Goal: Book appointment/travel/reservation

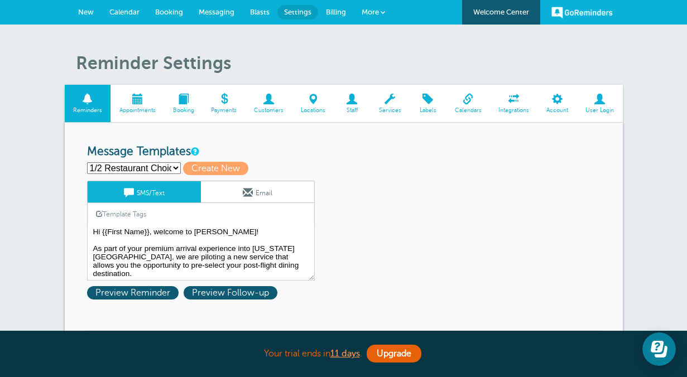
click at [164, 164] on select "1/2 Restaurant Choice Final Mom Message 1 Mom Message 2 Mom Message 3 Mom Messa…" at bounding box center [134, 168] width 94 height 12
select select "162602"
click at [87, 162] on select "1/2 Restaurant Choice Final Mom Message 1 Mom Message 2 Mom Message 3 Mom Messa…" at bounding box center [134, 168] width 94 height 12
type input "Mom Message 1"
type textarea "Hello Patti! Welcome to LaGuardia! As part of your premium arrival experience i…"
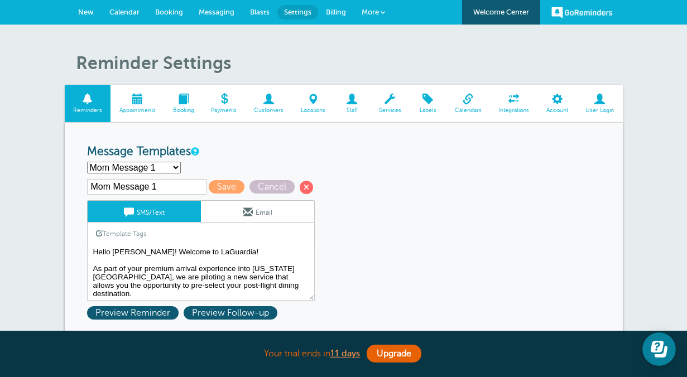
click at [141, 168] on select "1/2 Restaurant Choice Final Mom Message 1 Mom Message 2 Mom Message 3 Mom Messa…" at bounding box center [134, 168] width 94 height 12
select select "162606"
click at [87, 162] on select "1/2 Restaurant Choice Final Mom Message 1 Mom Message 2 Mom Message 3 Mom Messa…" at bounding box center [134, 168] width 94 height 12
type input "Mom Message 5"
type textarea "Thank you for participating in our pilot program. We are excited to have you in…"
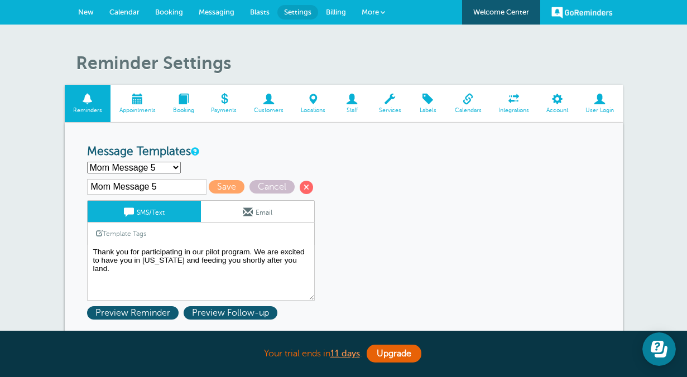
click at [80, 11] on span "New" at bounding box center [86, 12] width 16 height 8
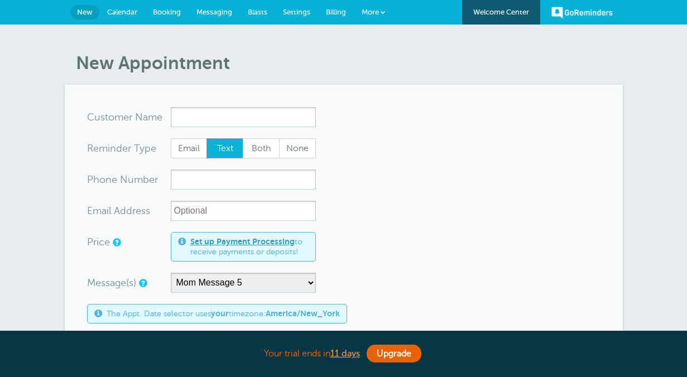
select select "162606"
click at [267, 117] on input "x-no-autofill" at bounding box center [243, 117] width 145 height 20
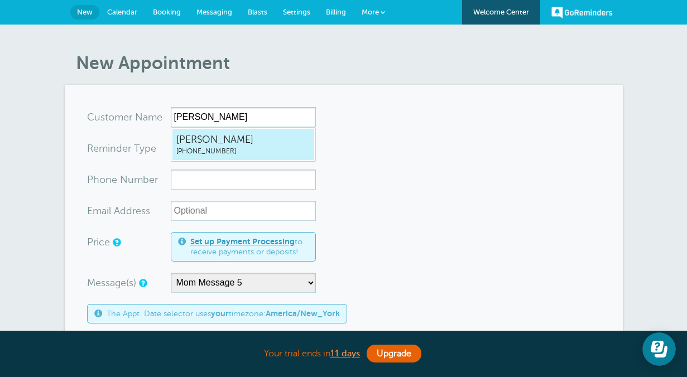
click at [266, 145] on span "[PERSON_NAME]" at bounding box center [243, 140] width 134 height 14
type input "PattiBurke3038178754"
type input "[PERSON_NAME]"
type input "[PHONE_NUMBER]"
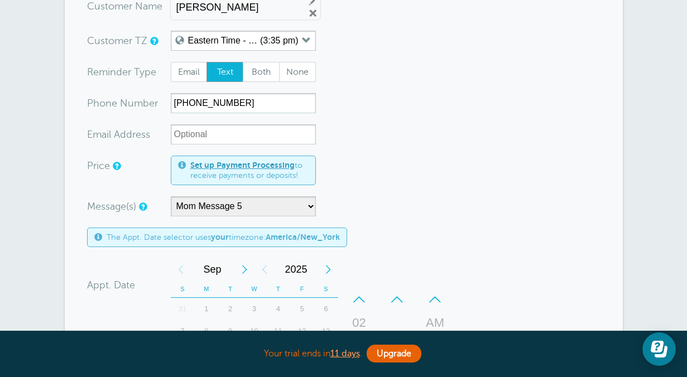
scroll to position [121, 0]
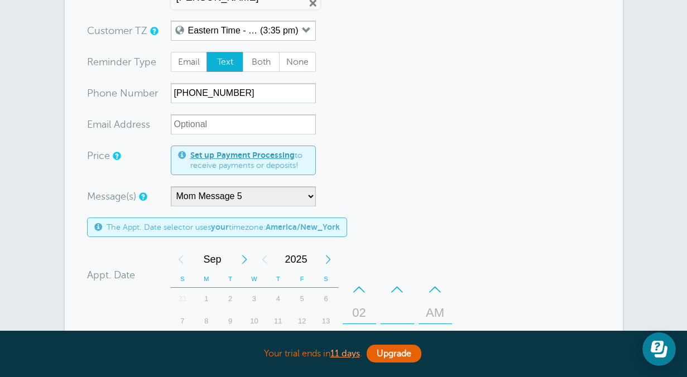
click at [220, 206] on form "You are creating a new customer. To use an existing customer select one from th…" at bounding box center [344, 294] width 514 height 617
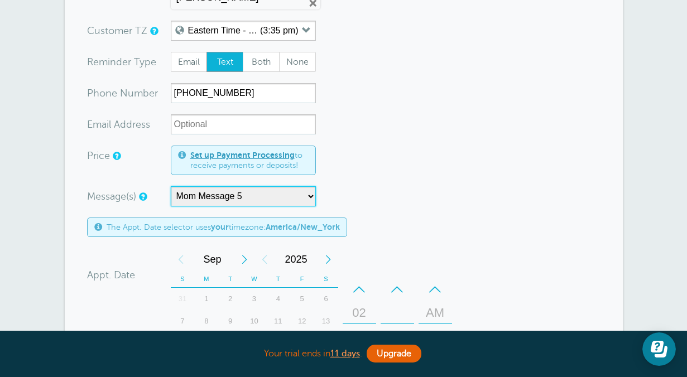
click at [220, 198] on select "1/2 Restaurant Choice Final Mom Message 1 Mom Message 2 Mom Message 3 Mom Messa…" at bounding box center [243, 196] width 145 height 20
select select "162602"
click at [171, 186] on select "1/2 Restaurant Choice Final Mom Message 1 Mom Message 2 Mom Message 3 Mom Messa…" at bounding box center [243, 196] width 145 height 20
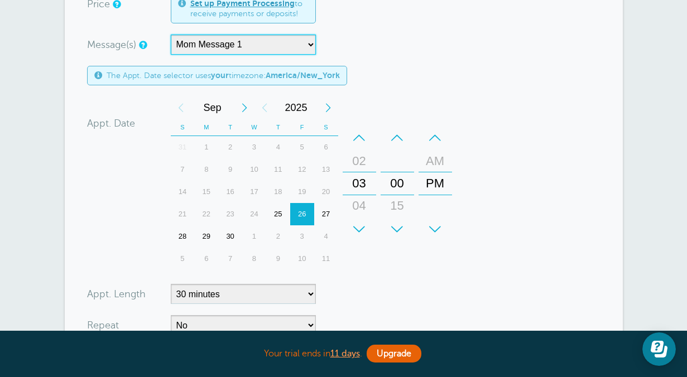
scroll to position [296, 0]
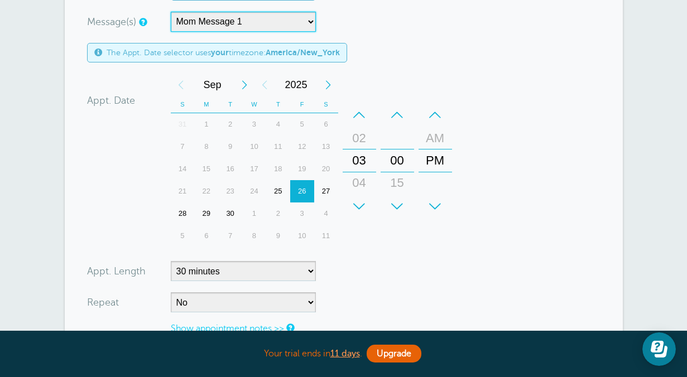
click at [356, 178] on div "04" at bounding box center [359, 183] width 27 height 22
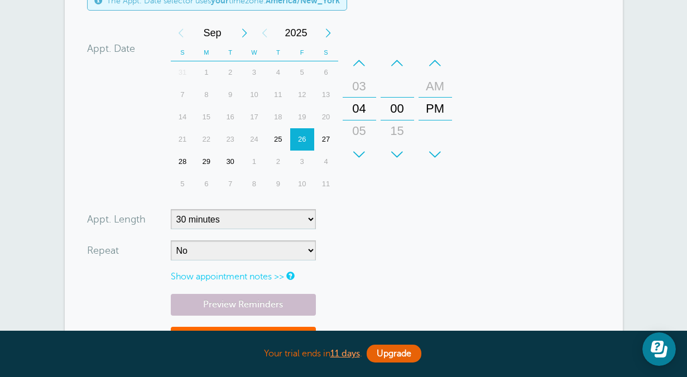
scroll to position [427, 0]
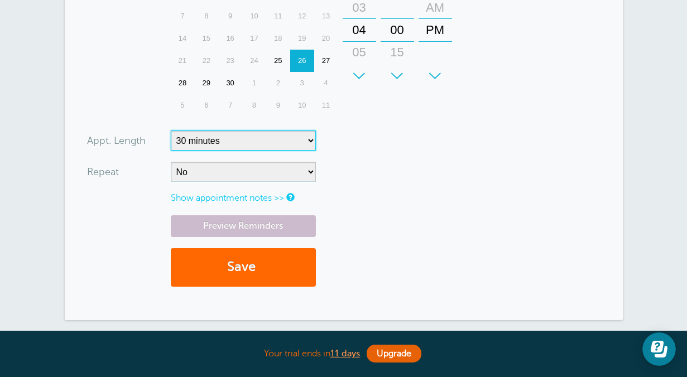
click at [259, 136] on select "5 minutes 10 minutes 15 minutes 20 minutes 25 minutes 30 minutes 35 minutes 40 …" at bounding box center [243, 141] width 145 height 20
select select
click at [171, 131] on select "5 minutes 10 minutes 15 minutes 20 minutes 25 minutes 30 minutes 35 minutes 40 …" at bounding box center [243, 141] width 145 height 20
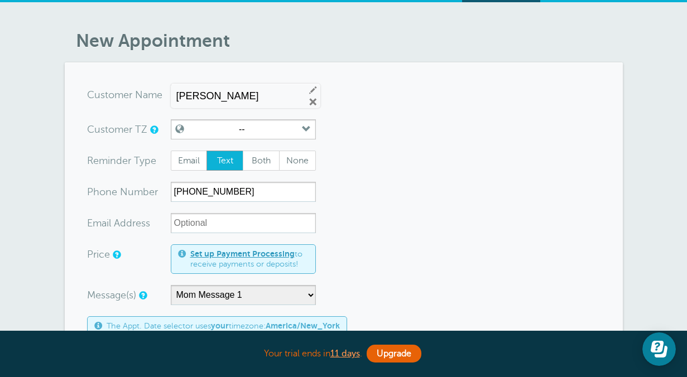
scroll to position [22, 0]
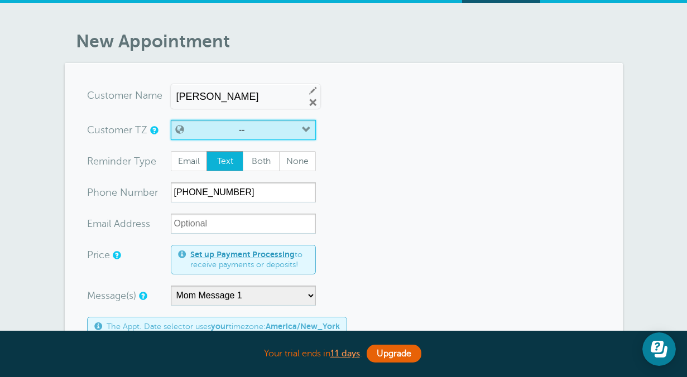
click at [261, 130] on button "--" at bounding box center [243, 130] width 145 height 20
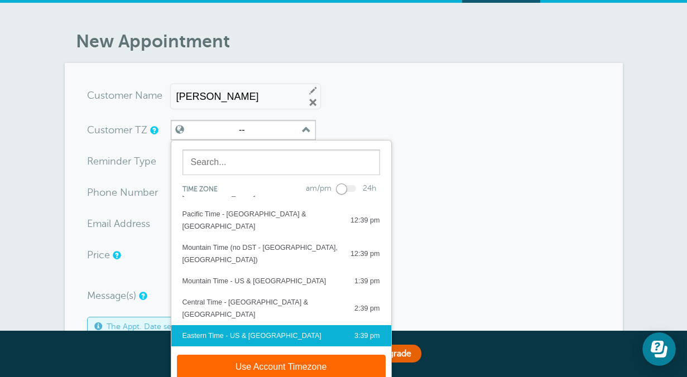
click at [257, 326] on button "Eastern Time - US & Canada 3:39 pm" at bounding box center [281, 336] width 220 height 21
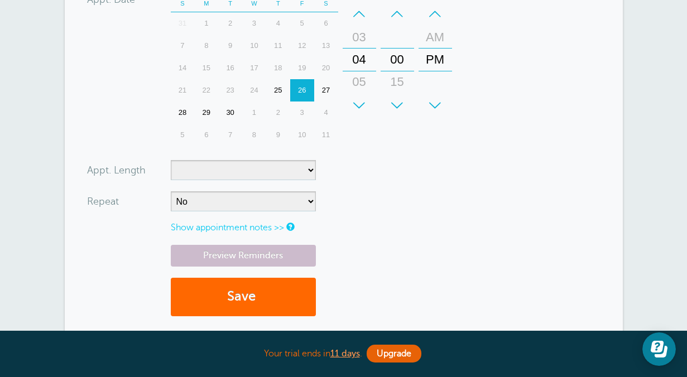
scroll to position [417, 0]
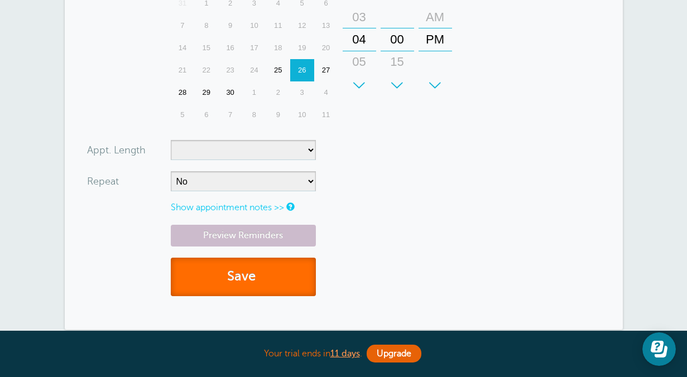
click at [228, 272] on button "Save" at bounding box center [243, 277] width 145 height 39
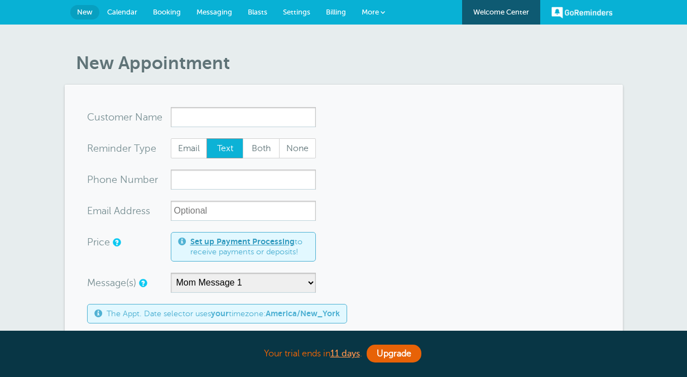
select select "162602"
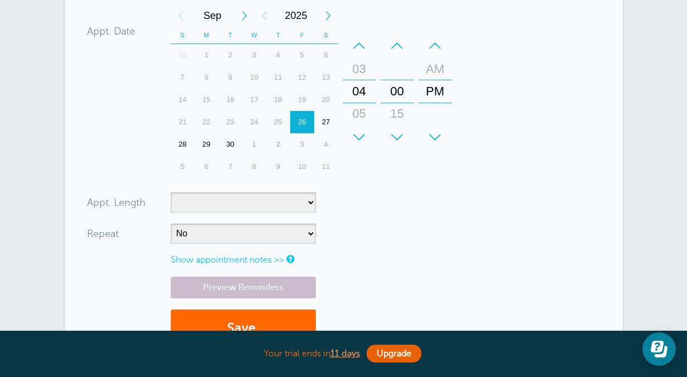
scroll to position [345, 0]
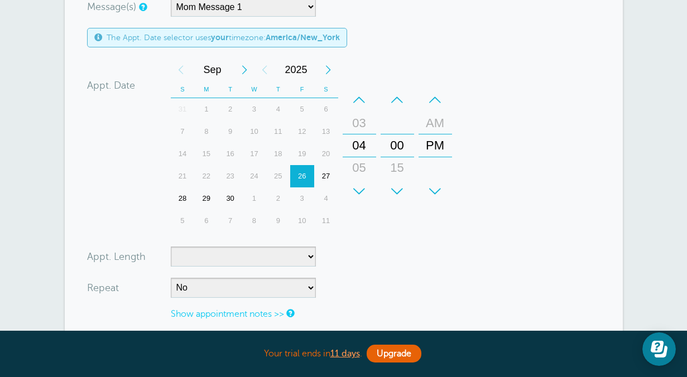
click at [395, 175] on div "15" at bounding box center [397, 168] width 27 height 22
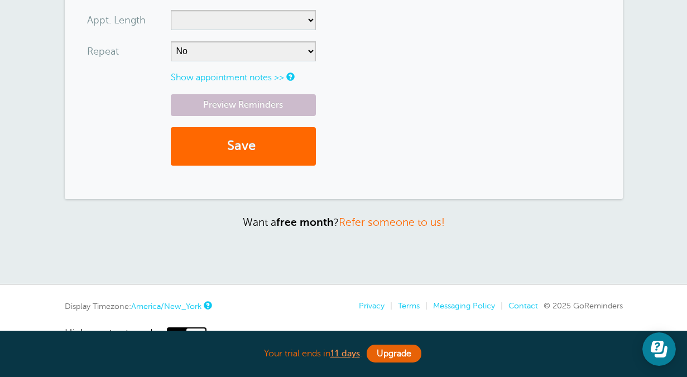
scroll to position [614, 0]
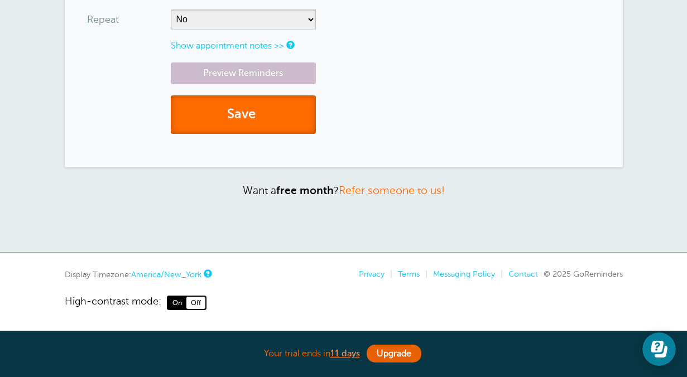
click at [266, 114] on button "Save" at bounding box center [243, 114] width 145 height 39
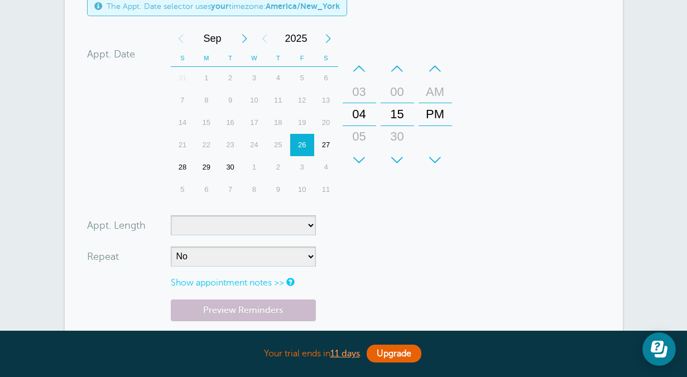
scroll to position [319, 0]
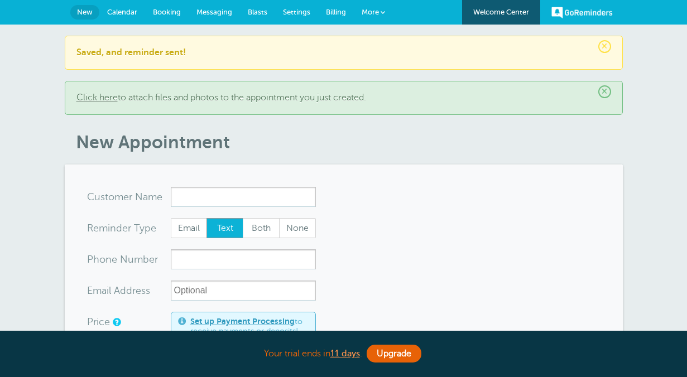
select select "162602"
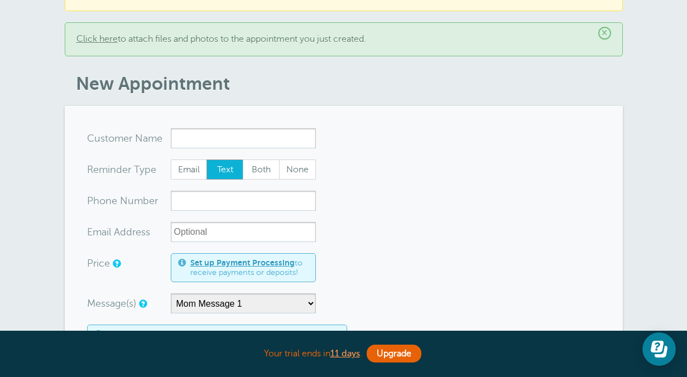
scroll to position [165, 0]
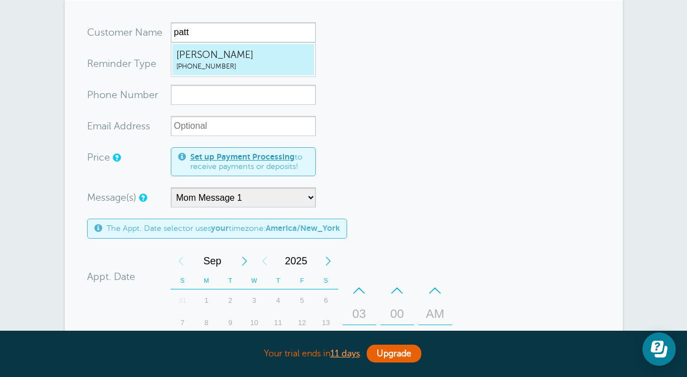
click at [231, 69] on span "[PHONE_NUMBER]" at bounding box center [243, 66] width 134 height 9
type input "PattiBurke3038178754"
type input "[PERSON_NAME]"
type input "[PHONE_NUMBER]"
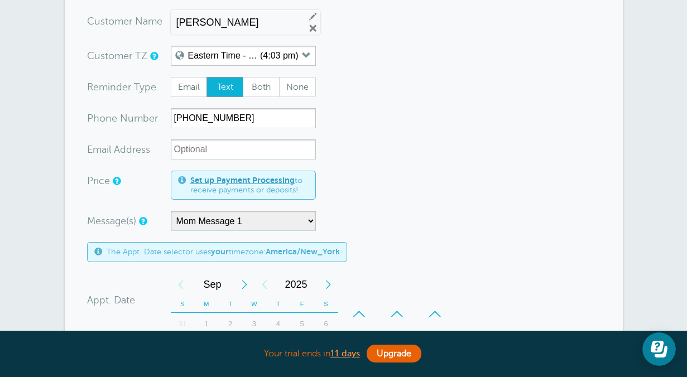
scroll to position [177, 0]
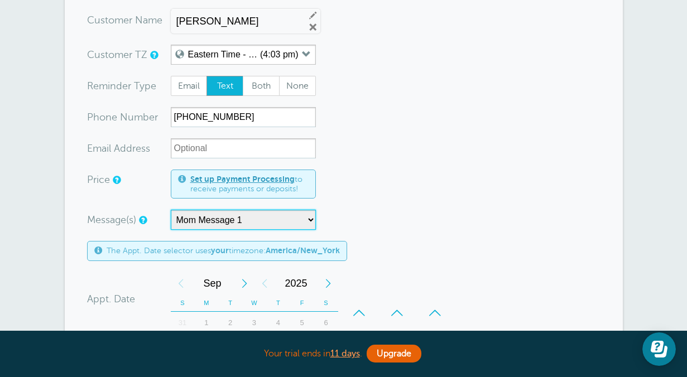
click at [208, 214] on select "1/2 Restaurant Choice Final Mom Message 1 Mom Message 2 Mom Message 3 Mom Messa…" at bounding box center [243, 220] width 145 height 20
select select "162603"
click at [171, 210] on select "1/2 Restaurant Choice Final Mom Message 1 Mom Message 2 Mom Message 3 Mom Messa…" at bounding box center [243, 220] width 145 height 20
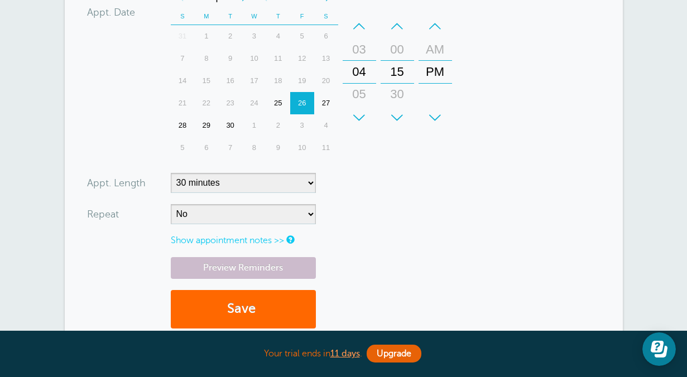
scroll to position [472, 0]
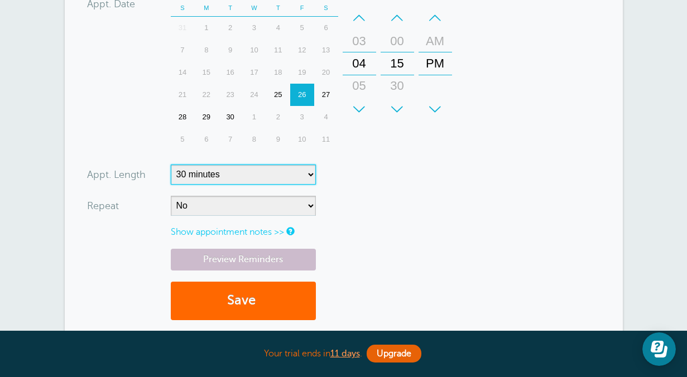
click at [273, 175] on select "5 minutes 10 minutes 15 minutes 20 minutes 25 minutes 30 minutes 35 minutes 40 …" at bounding box center [243, 175] width 145 height 20
select select
click at [171, 165] on select "5 minutes 10 minutes 15 minutes 20 minutes 25 minutes 30 minutes 35 minutes 40 …" at bounding box center [243, 175] width 145 height 20
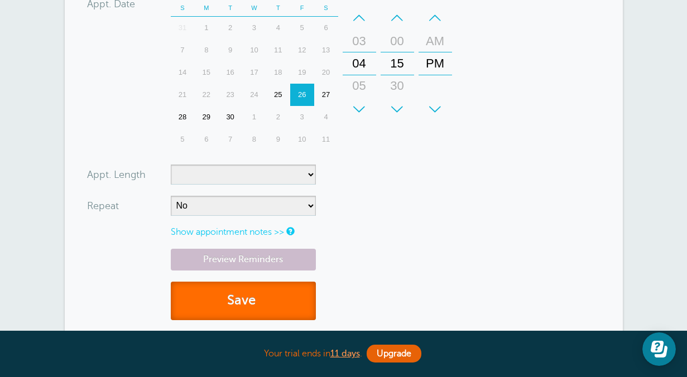
click at [258, 302] on span "submit" at bounding box center [257, 300] width 3 height 15
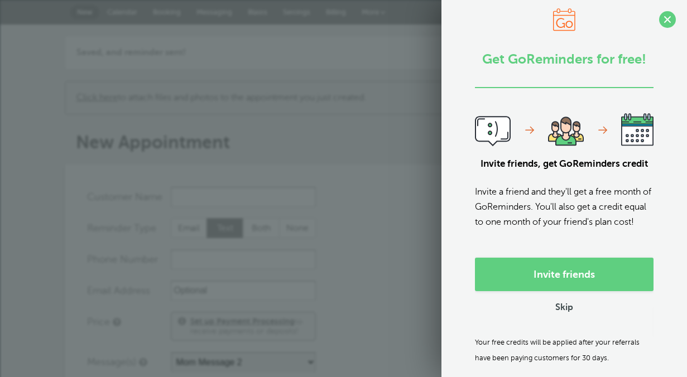
select select "162603"
click at [564, 314] on link "Skip" at bounding box center [565, 309] width 18 height 12
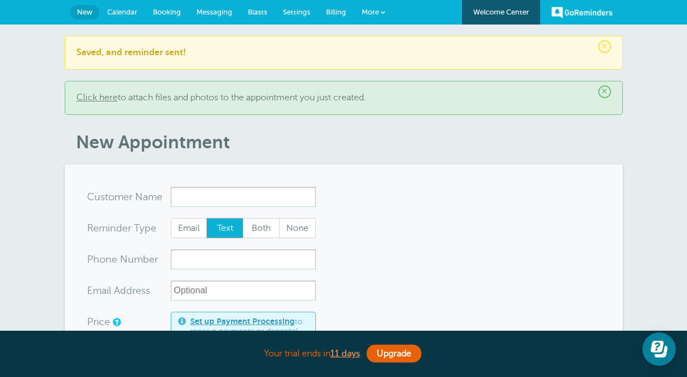
scroll to position [8, 0]
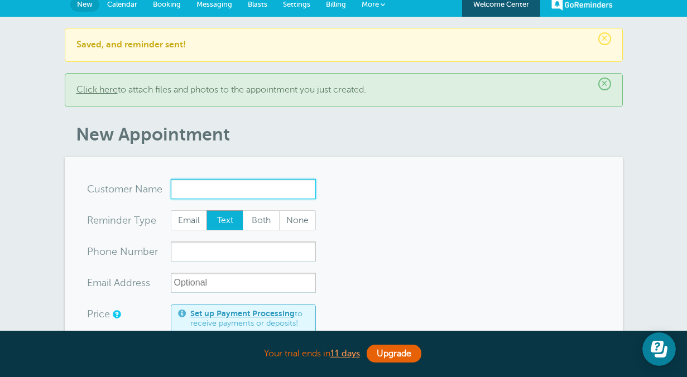
click at [250, 182] on input "x-no-autofill" at bounding box center [243, 189] width 145 height 20
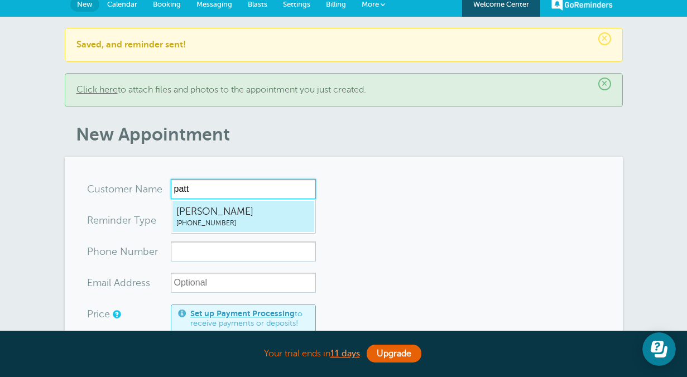
click at [237, 211] on span "[PERSON_NAME]" at bounding box center [243, 212] width 134 height 14
type input "PattiBurke3038178754"
type input "[PERSON_NAME]"
type input "[PHONE_NUMBER]"
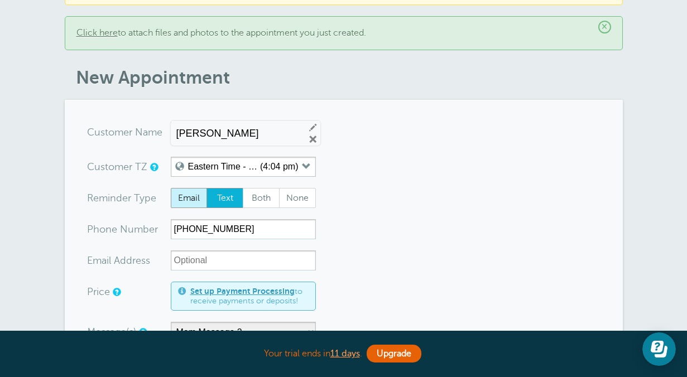
scroll to position [113, 0]
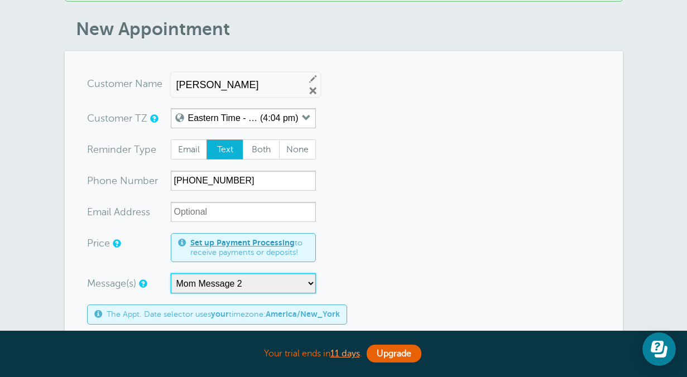
click at [199, 294] on select "1/2 Restaurant Choice Final Mom Message 1 Mom Message 2 Mom Message 3 Mom Messa…" at bounding box center [243, 284] width 145 height 20
select select "162604"
click at [171, 274] on select "1/2 Restaurant Choice Final Mom Message 1 Mom Message 2 Mom Message 3 Mom Messa…" at bounding box center [243, 284] width 145 height 20
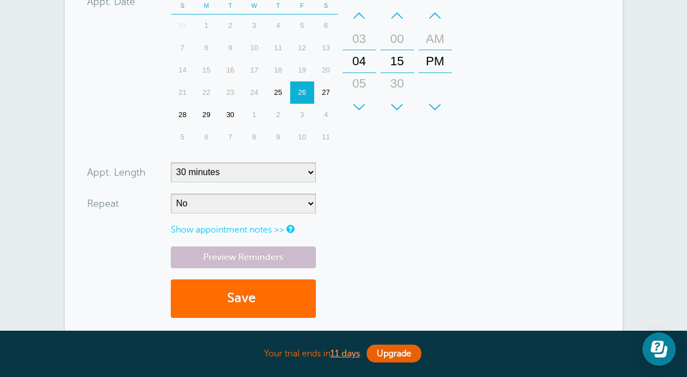
scroll to position [476, 0]
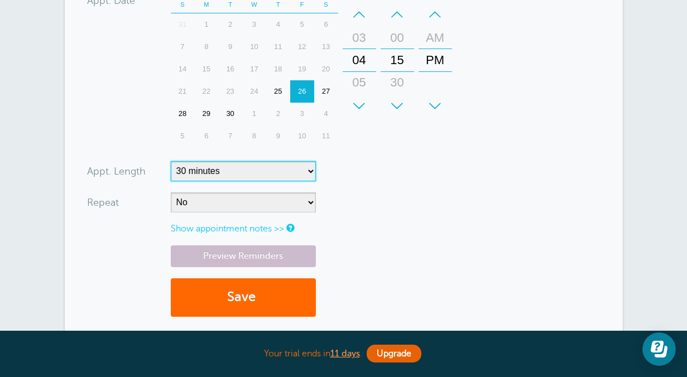
click at [221, 174] on select "5 minutes 10 minutes 15 minutes 20 minutes 25 minutes 30 minutes 35 minutes 40 …" at bounding box center [243, 171] width 145 height 20
select select
click at [171, 161] on select "5 minutes 10 minutes 15 minutes 20 minutes 25 minutes 30 minutes 35 minutes 40 …" at bounding box center [243, 171] width 145 height 20
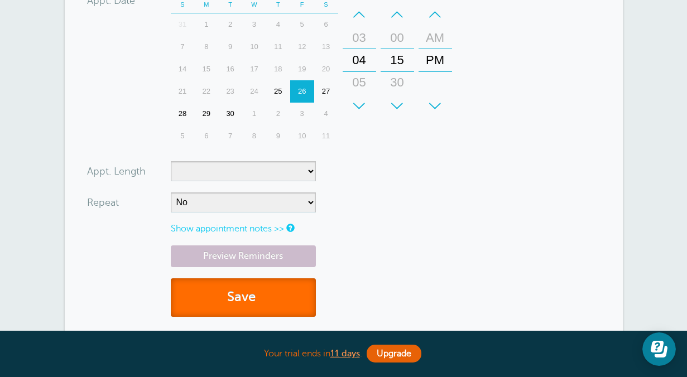
click at [262, 300] on button "Save" at bounding box center [243, 298] width 145 height 39
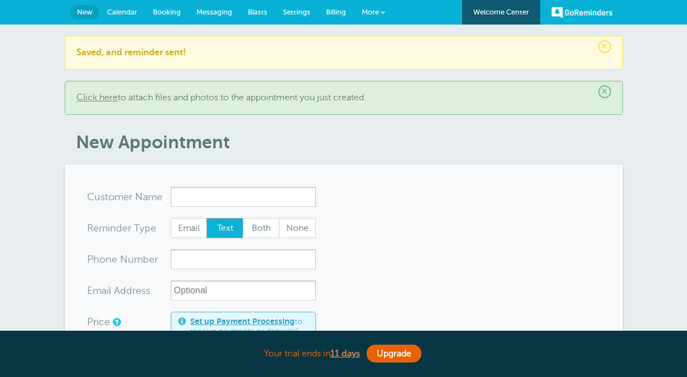
select select "162604"
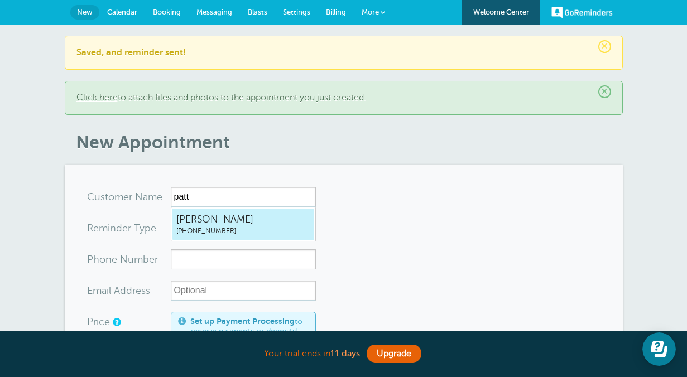
click at [233, 214] on span "[PERSON_NAME]" at bounding box center [243, 220] width 134 height 14
type input "PattiBurke3038178754"
type input "[PERSON_NAME]"
type input "(303) 817-8754"
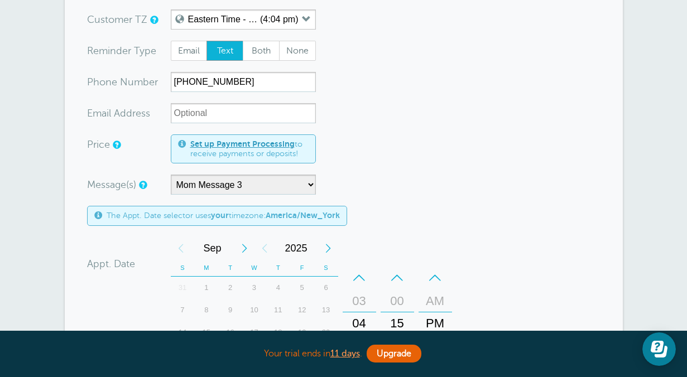
scroll to position [215, 0]
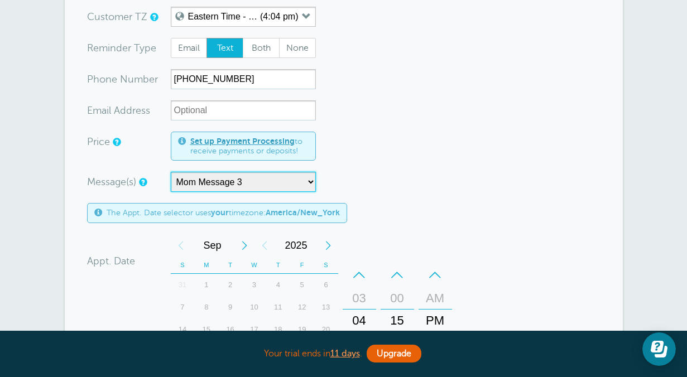
click at [208, 176] on select "1/2 Restaurant Choice Final Mom Message 1 Mom Message 2 Mom Message 3 Mom Messa…" at bounding box center [243, 182] width 145 height 20
select select "162605"
click at [171, 172] on select "1/2 Restaurant Choice Final Mom Message 1 Mom Message 2 Mom Message 3 Mom Messa…" at bounding box center [243, 182] width 145 height 20
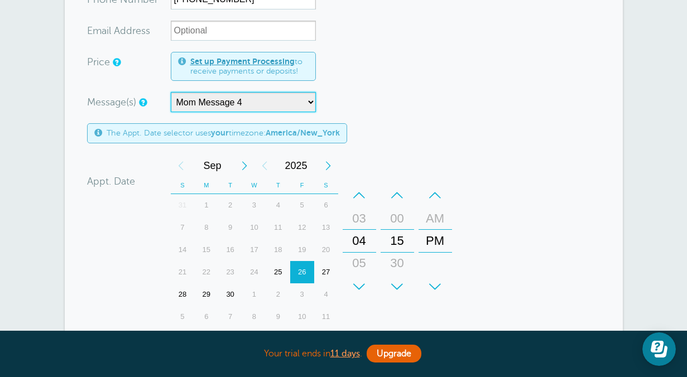
scroll to position [387, 0]
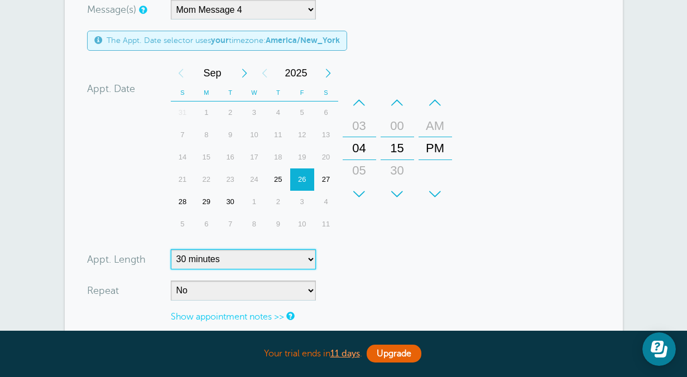
click at [204, 250] on select "5 minutes 10 minutes 15 minutes 20 minutes 25 minutes 30 minutes 35 minutes 40 …" at bounding box center [243, 260] width 145 height 20
select select
click at [171, 250] on select "5 minutes 10 minutes 15 minutes 20 minutes 25 minutes 30 minutes 35 minutes 40 …" at bounding box center [243, 260] width 145 height 20
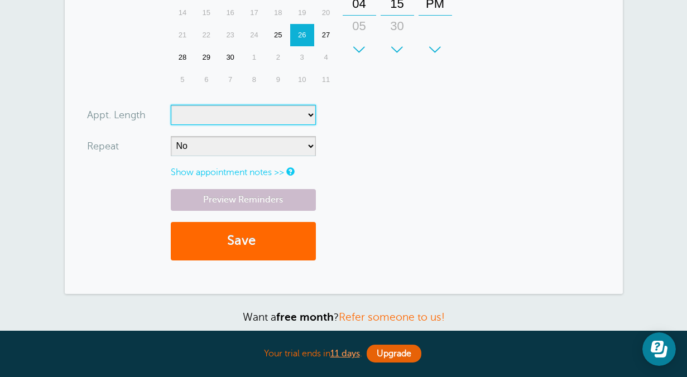
scroll to position [554, 0]
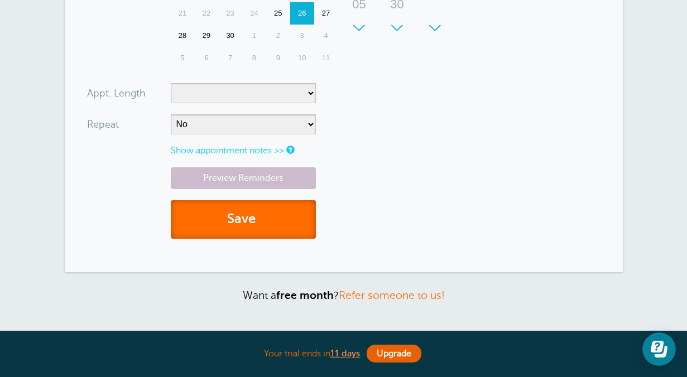
click at [233, 213] on button "Save" at bounding box center [243, 219] width 145 height 39
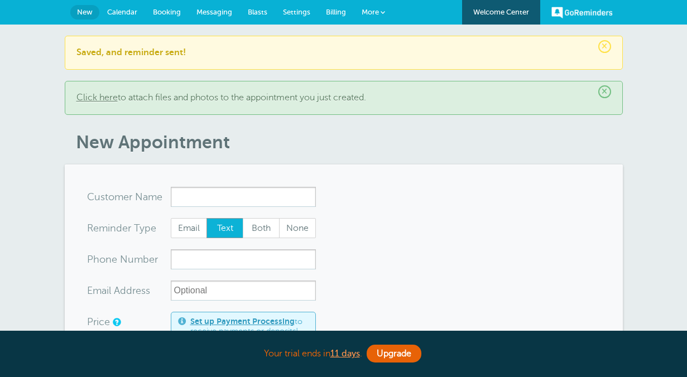
select select "162605"
click at [222, 192] on input "x-no-autofill" at bounding box center [243, 197] width 145 height 20
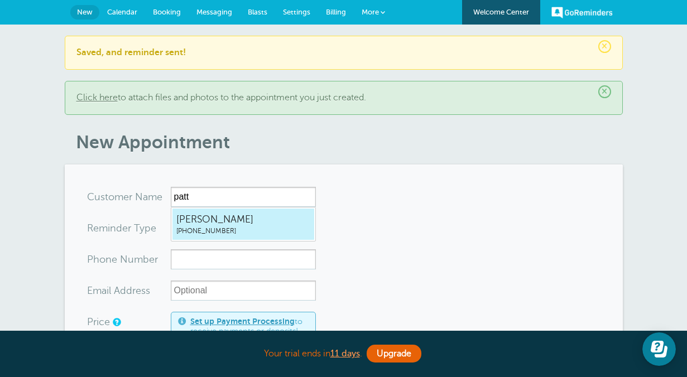
type input "PattiBurke3038178754"
type input "[PERSON_NAME]"
type input "(303) 817-8754"
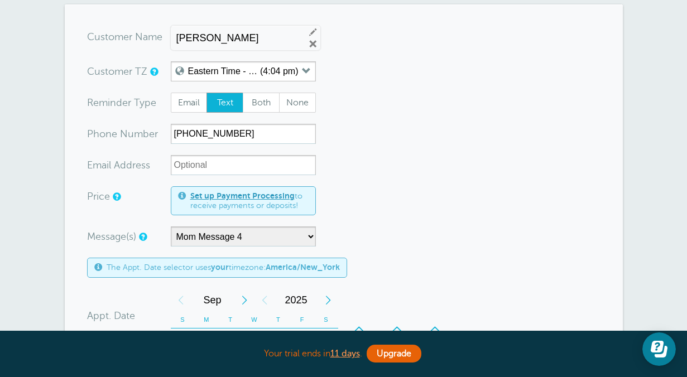
scroll to position [228, 0]
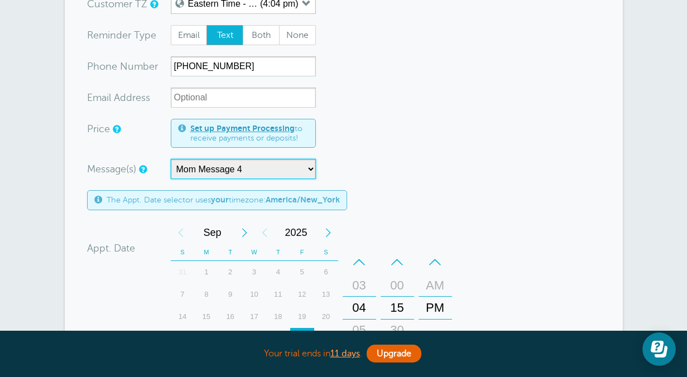
click at [221, 168] on select "1/2 Restaurant Choice Final Mom Message 1 Mom Message 2 Mom Message 3 Mom Messa…" at bounding box center [243, 169] width 145 height 20
select select "162606"
click at [171, 159] on select "1/2 Restaurant Choice Final Mom Message 1 Mom Message 2 Mom Message 3 Mom Messa…" at bounding box center [243, 169] width 145 height 20
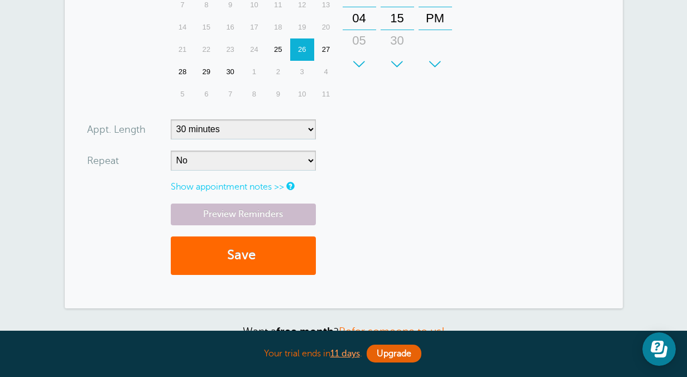
scroll to position [526, 0]
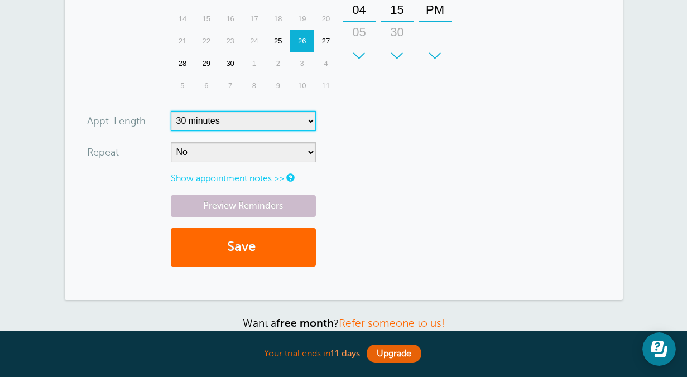
click at [221, 123] on select "5 minutes 10 minutes 15 minutes 20 minutes 25 minutes 30 minutes 35 minutes 40 …" at bounding box center [243, 121] width 145 height 20
select select
click at [171, 111] on select "5 minutes 10 minutes 15 minutes 20 minutes 25 minutes 30 minutes 35 minutes 40 …" at bounding box center [243, 121] width 145 height 20
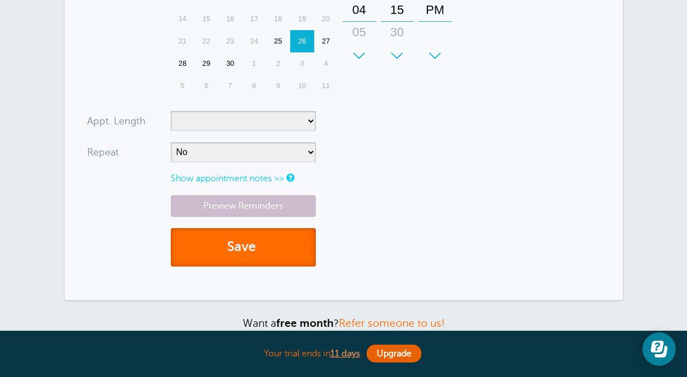
click at [236, 248] on button "Save" at bounding box center [243, 247] width 145 height 39
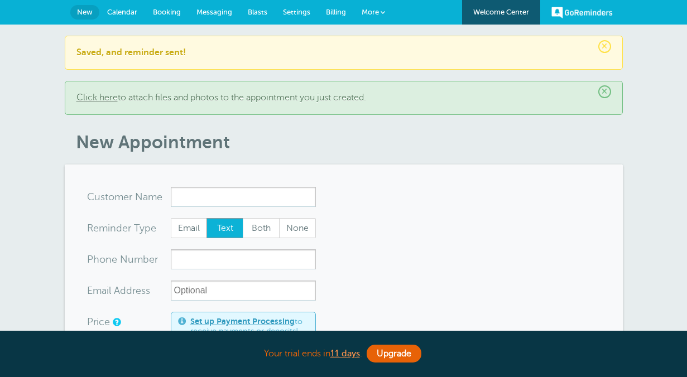
select select "162606"
click at [101, 97] on link "Click here" at bounding box center [96, 98] width 41 height 10
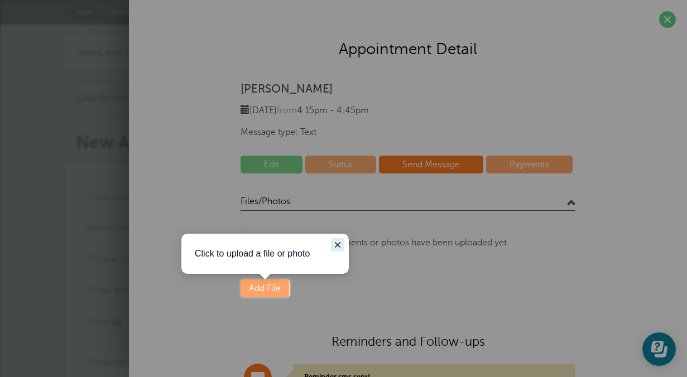
click at [341, 238] on button "Close guide" at bounding box center [337, 244] width 13 height 13
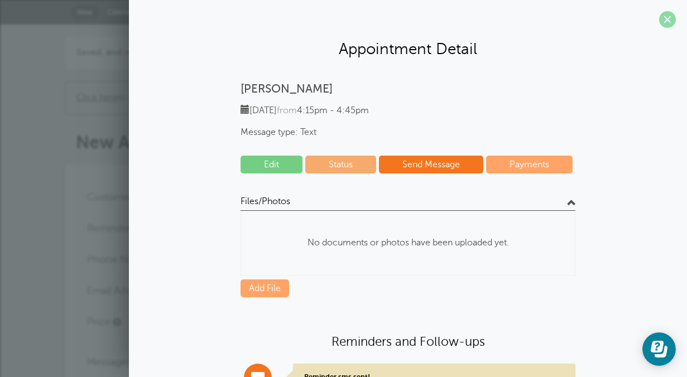
click at [661, 16] on span at bounding box center [667, 19] width 17 height 17
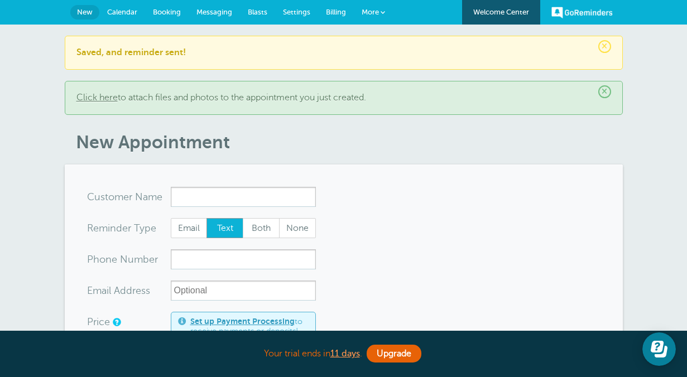
click at [211, 11] on span "Messaging" at bounding box center [215, 12] width 36 height 8
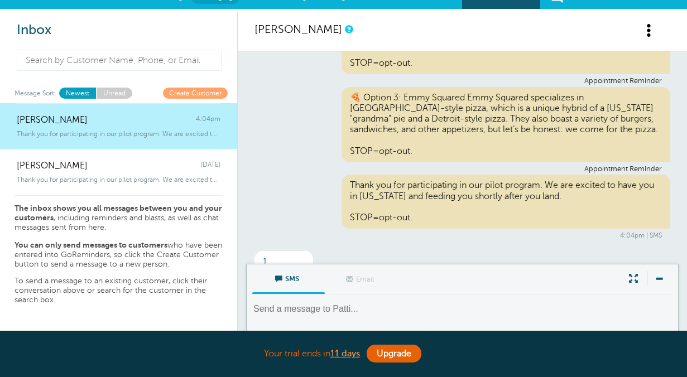
scroll to position [169, 0]
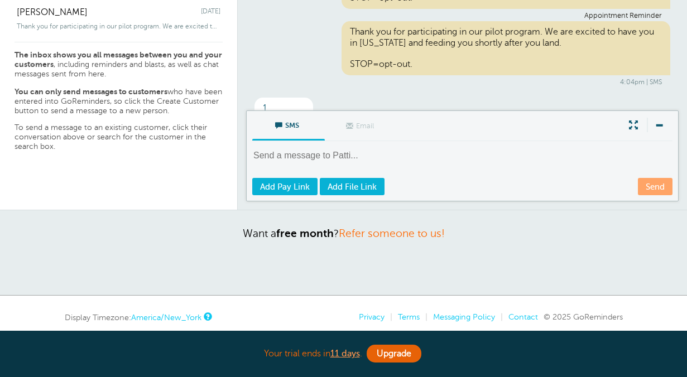
click at [331, 165] on textarea at bounding box center [463, 163] width 423 height 27
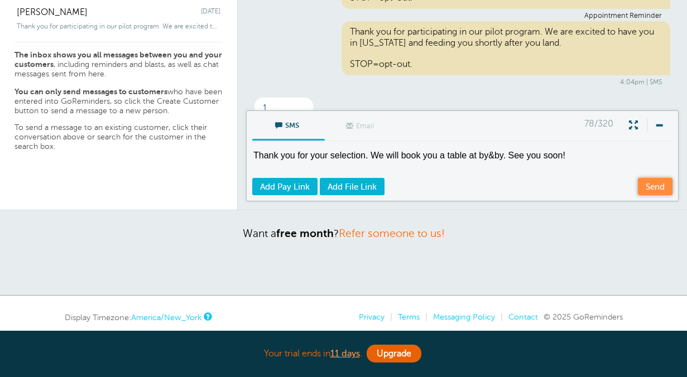
type textarea "Thank you for your selection. We will book you a table at by&by. See you soon!"
click at [653, 190] on link "Send" at bounding box center [655, 186] width 35 height 17
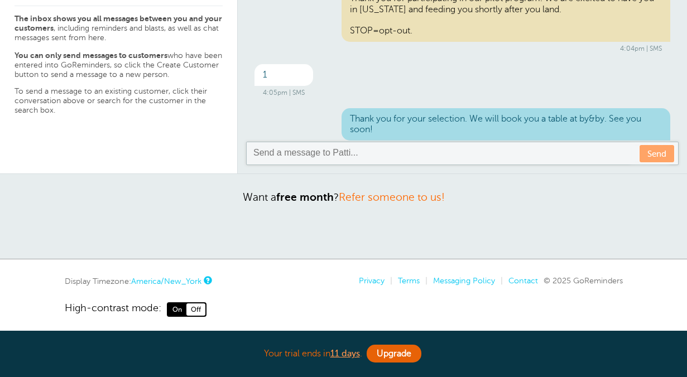
scroll to position [213, 0]
